Goal: Task Accomplishment & Management: Use online tool/utility

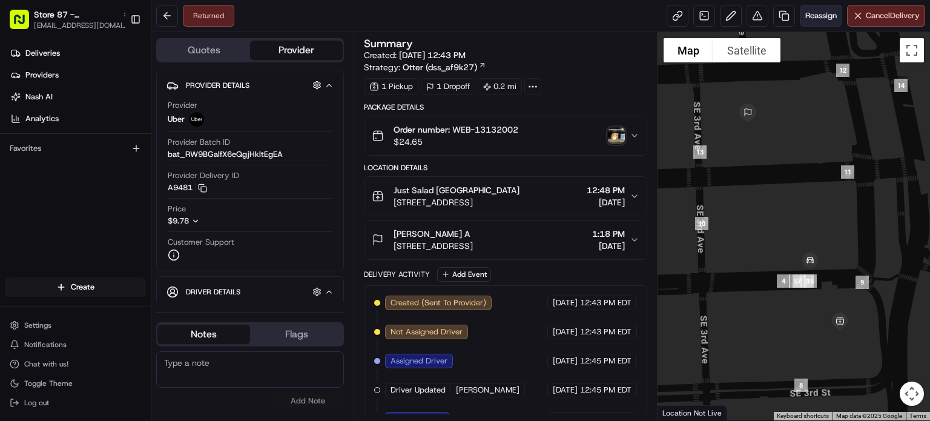
click at [829, 17] on span "Reassign" at bounding box center [820, 15] width 31 height 11
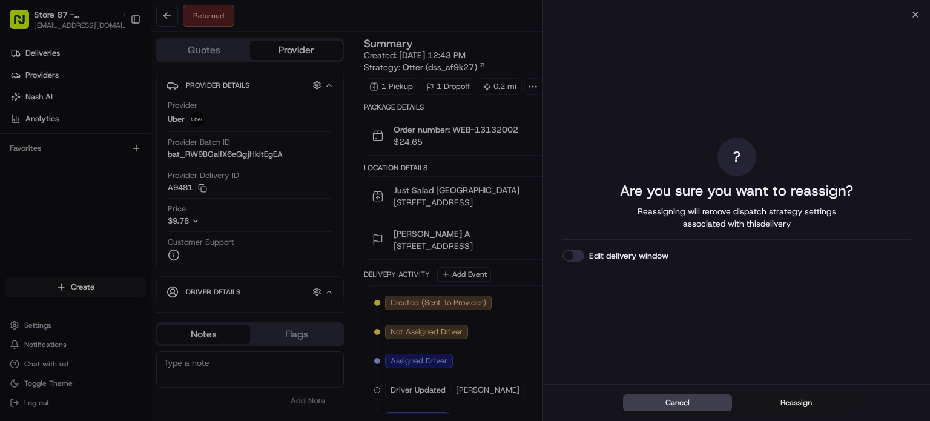
click at [800, 401] on button "Reassign" at bounding box center [796, 402] width 109 height 17
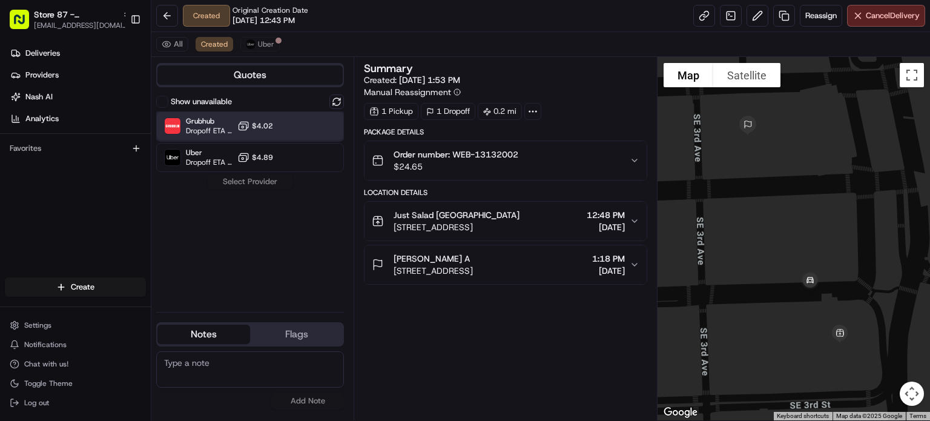
click at [317, 133] on div "Grubhub Dropoff ETA 15 minutes $4.02" at bounding box center [250, 125] width 188 height 29
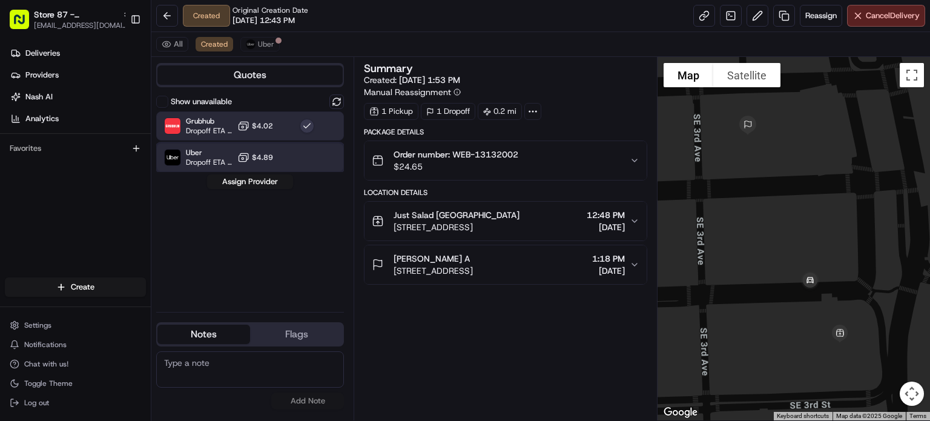
click at [295, 165] on div "Uber Dropoff ETA 19 minutes $4.89" at bounding box center [250, 157] width 188 height 29
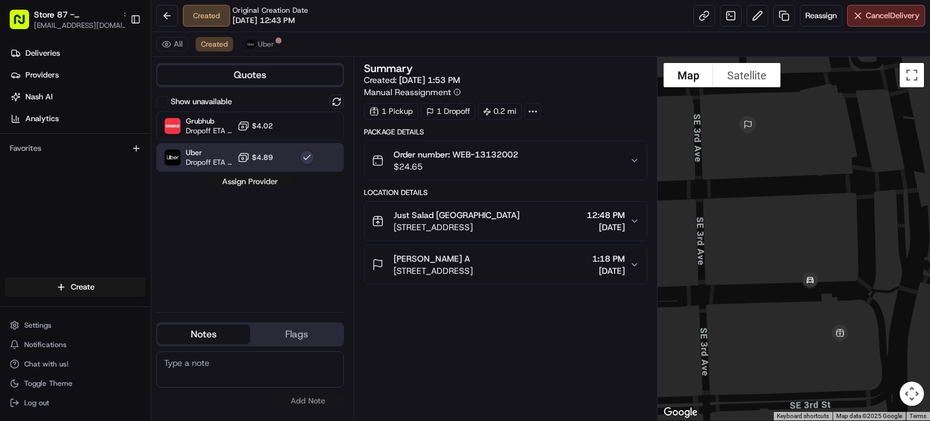
click at [268, 181] on button "Assign Provider" at bounding box center [250, 181] width 86 height 15
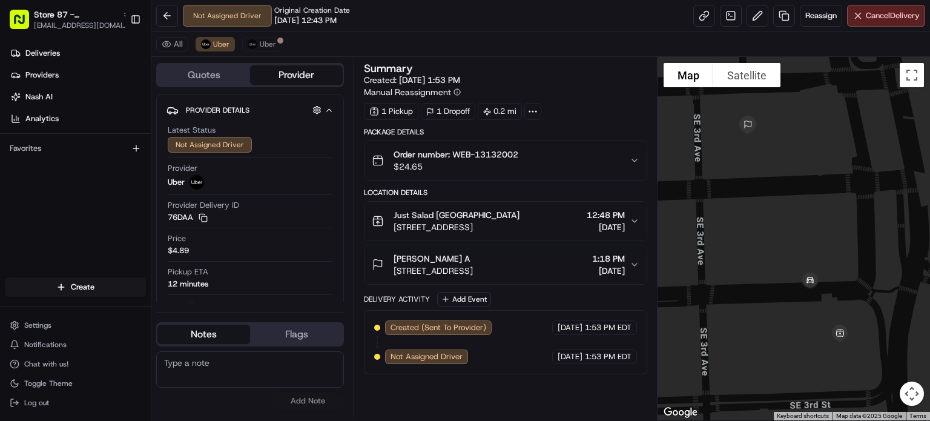
click at [59, 199] on div "Deliveries Providers [PERSON_NAME] Analytics Favorites" at bounding box center [75, 162] width 151 height 246
click at [262, 42] on span "Uber" at bounding box center [268, 44] width 16 height 10
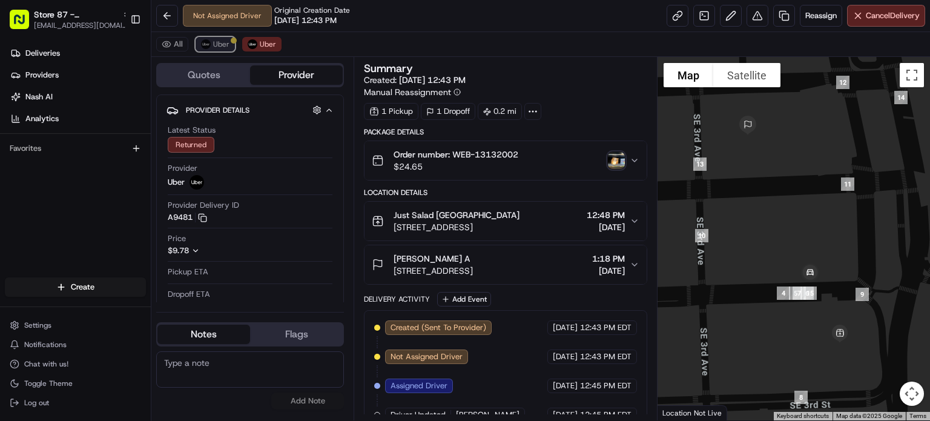
click at [231, 39] on div at bounding box center [234, 41] width 6 height 6
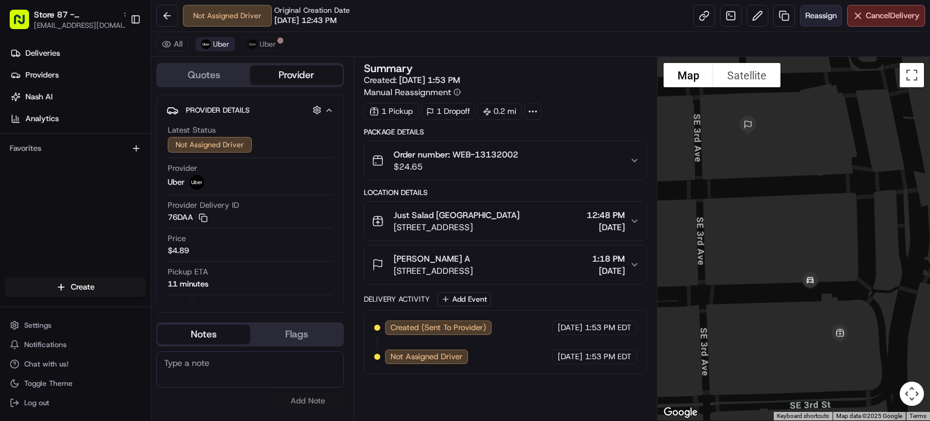
click at [828, 16] on span "Reassign" at bounding box center [820, 15] width 31 height 11
click at [266, 46] on span "Uber" at bounding box center [268, 44] width 16 height 10
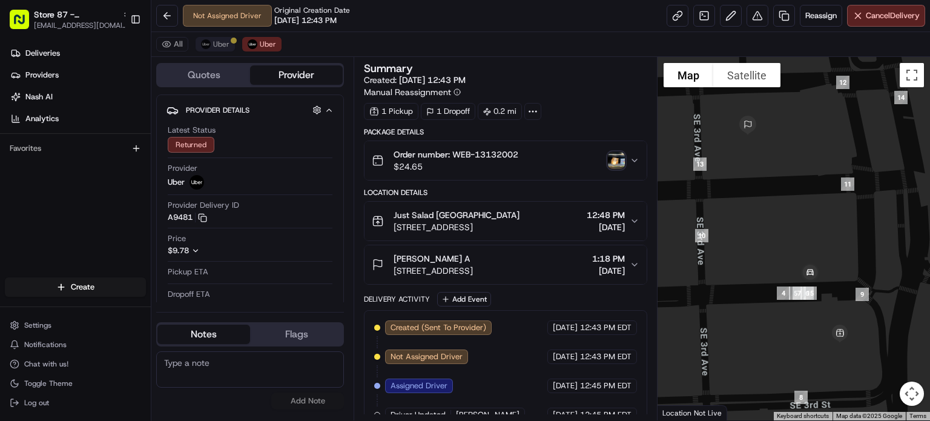
click at [235, 39] on div "All Uber Uber" at bounding box center [540, 44] width 779 height 25
click at [225, 41] on span "Uber" at bounding box center [221, 44] width 16 height 10
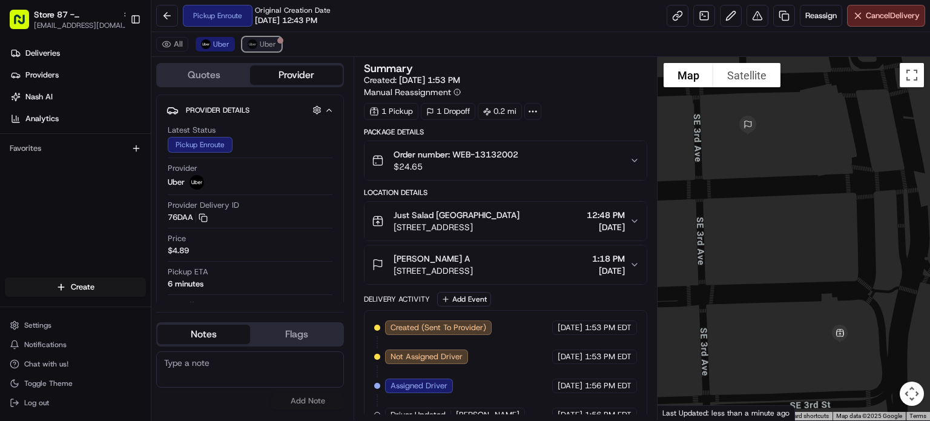
click at [260, 41] on span "Uber" at bounding box center [268, 44] width 16 height 10
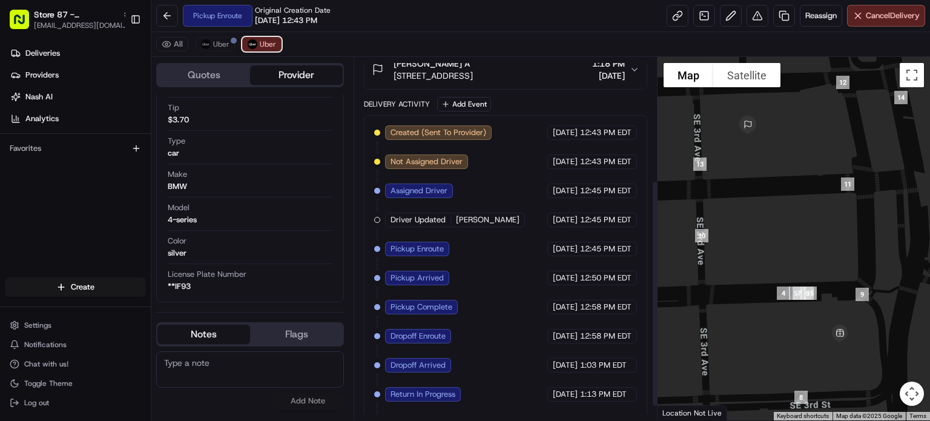
scroll to position [217, 0]
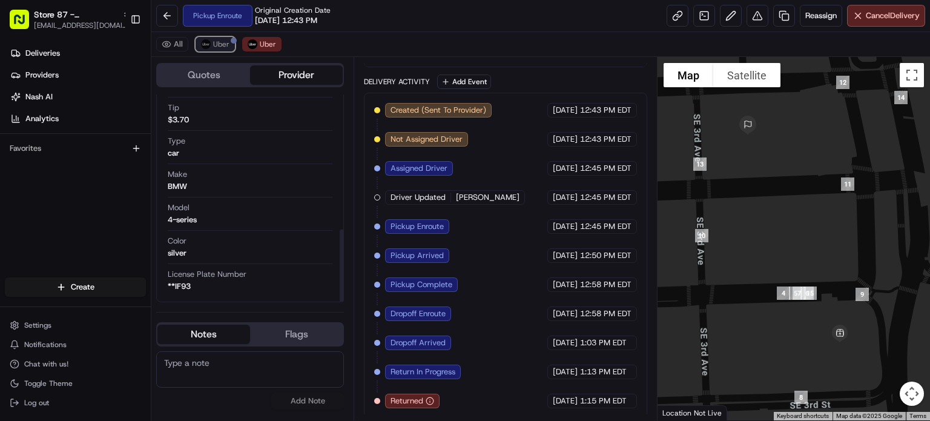
click at [221, 46] on span "Uber" at bounding box center [221, 44] width 16 height 10
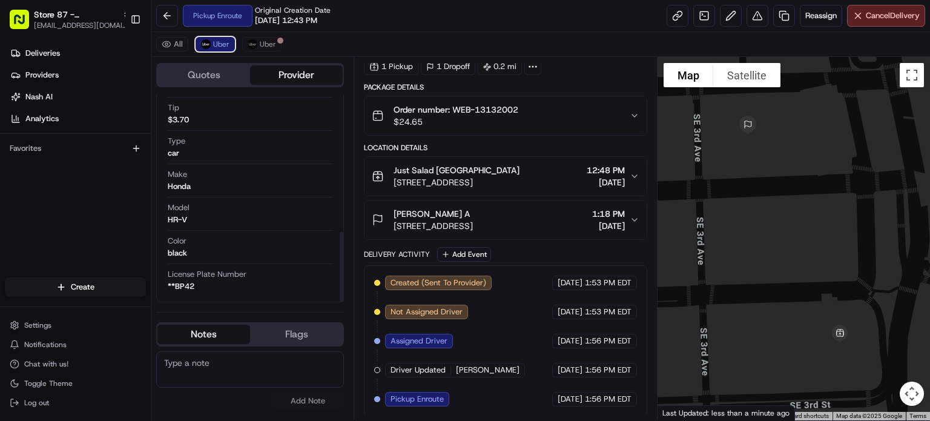
scroll to position [0, 0]
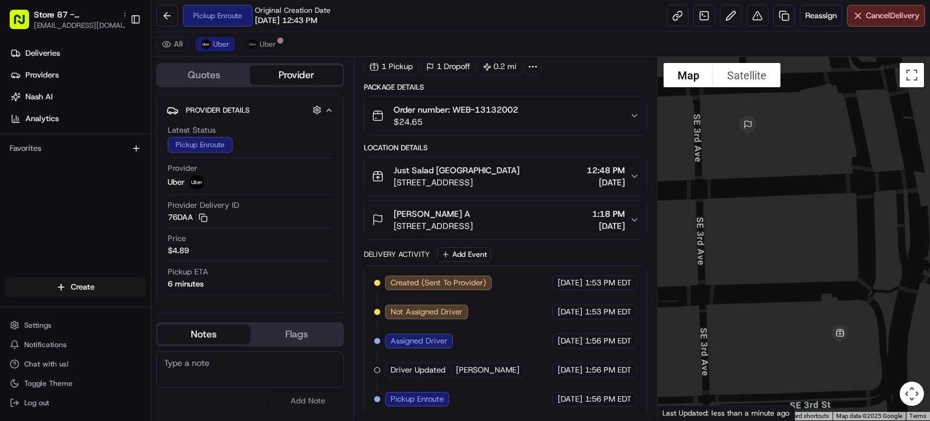
click at [38, 258] on div "Deliveries Providers [PERSON_NAME] Analytics Favorites" at bounding box center [75, 162] width 151 height 246
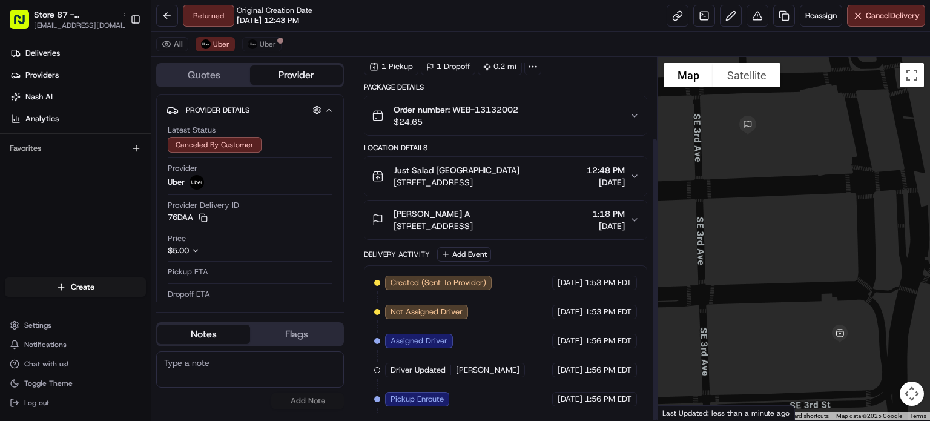
scroll to position [102, 0]
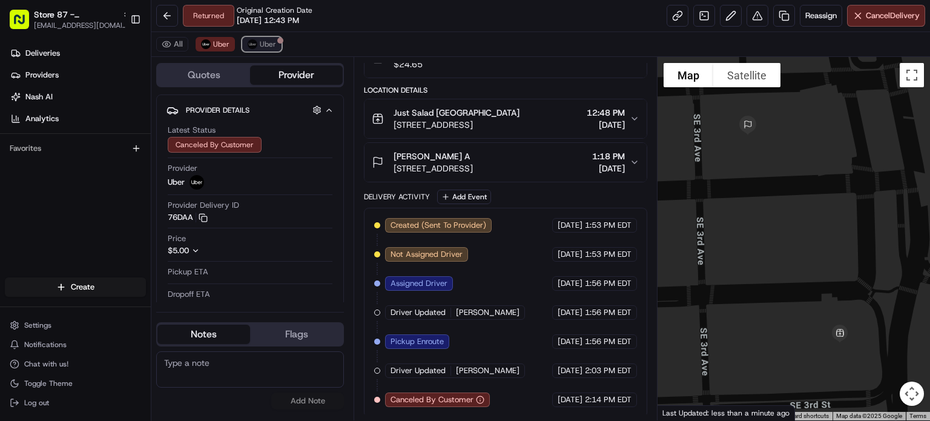
click at [261, 47] on span "Uber" at bounding box center [268, 44] width 16 height 10
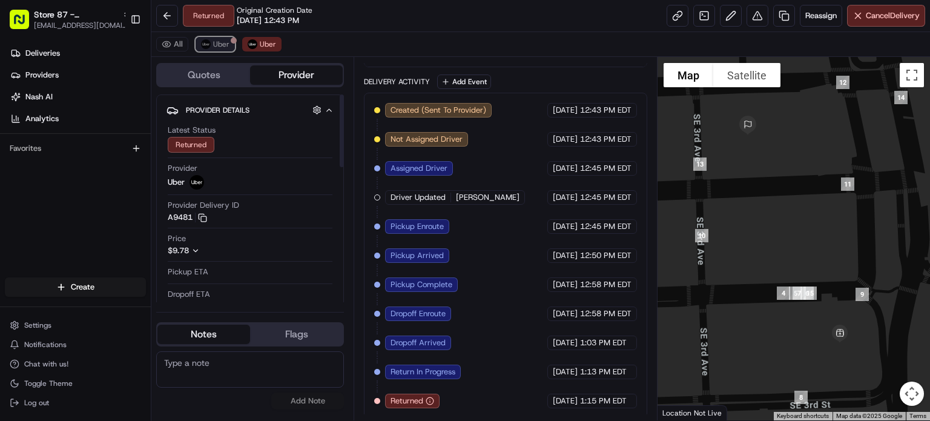
click at [223, 47] on span "Uber" at bounding box center [221, 44] width 16 height 10
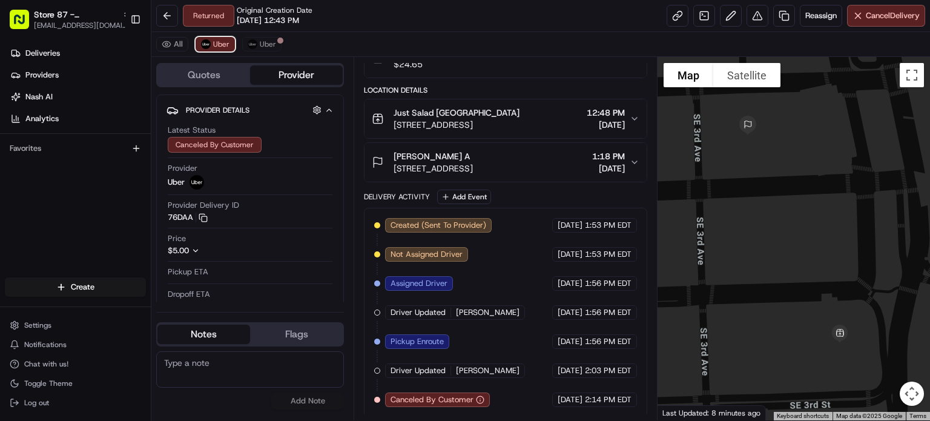
scroll to position [102, 0]
click at [264, 45] on span "Uber" at bounding box center [268, 44] width 16 height 10
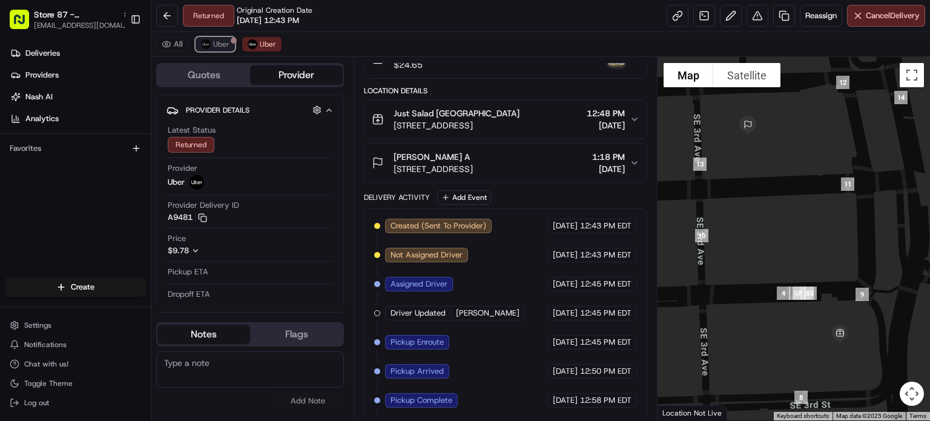
click at [220, 45] on span "Uber" at bounding box center [221, 44] width 16 height 10
